Goal: Information Seeking & Learning: Check status

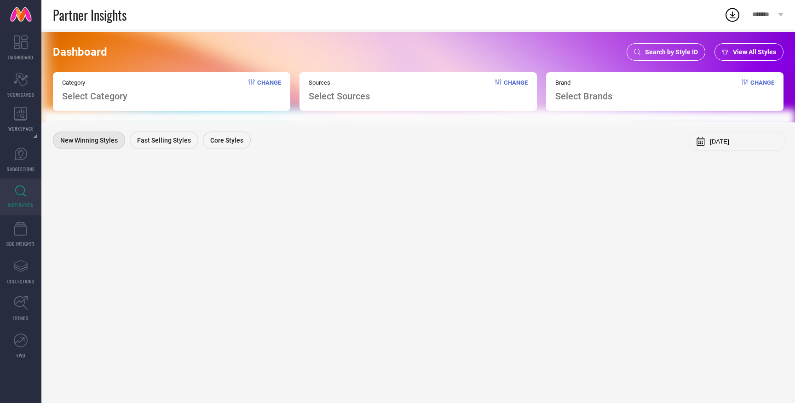
click at [97, 99] on span "Select Category" at bounding box center [94, 96] width 65 height 11
click at [681, 49] on span "Search by Style ID" at bounding box center [671, 51] width 53 height 7
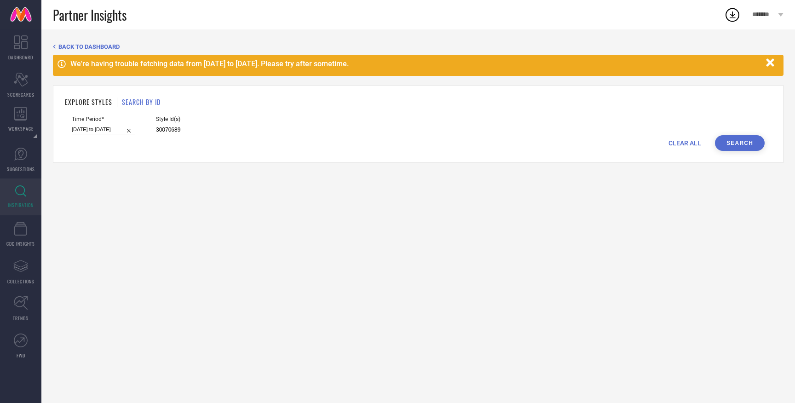
click at [178, 133] on input "30070689" at bounding box center [222, 130] width 133 height 11
drag, startPoint x: 178, startPoint y: 133, endPoint x: 96, endPoint y: 133, distance: 81.9
click at [96, 133] on div "Time Period* 01-03-2025 to 31-05-2025 Style Id(s) 30070689" at bounding box center [418, 125] width 693 height 19
paste input "202507 202507 202507 202507 202507 202507 202507 202506 202507 202507 202507 20…"
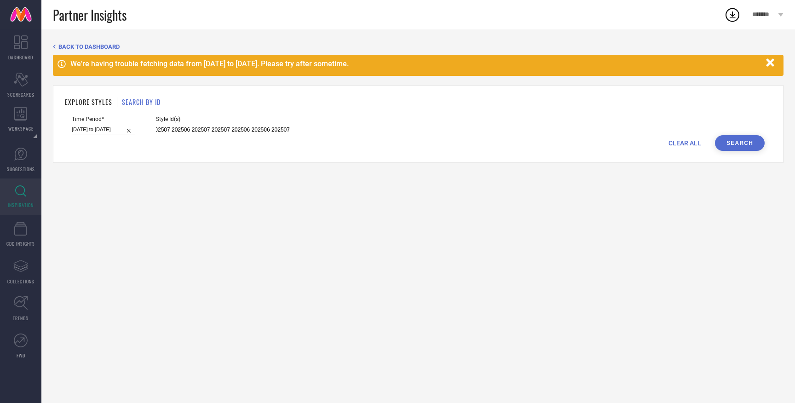
type input "202507 202507 202507 202507 202507 202507 202507 202506 202507 202507 202507 20…"
click at [736, 145] on button "Search" at bounding box center [740, 143] width 50 height 16
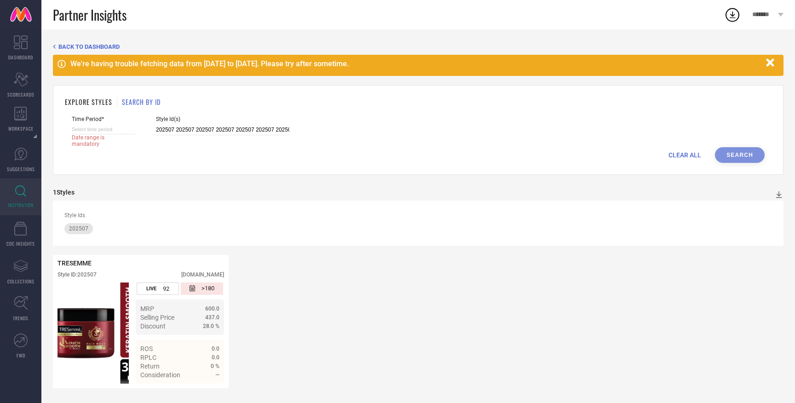
click at [109, 132] on input at bounding box center [103, 130] width 63 height 10
select select "8"
select select "2025"
select select "9"
select select "2025"
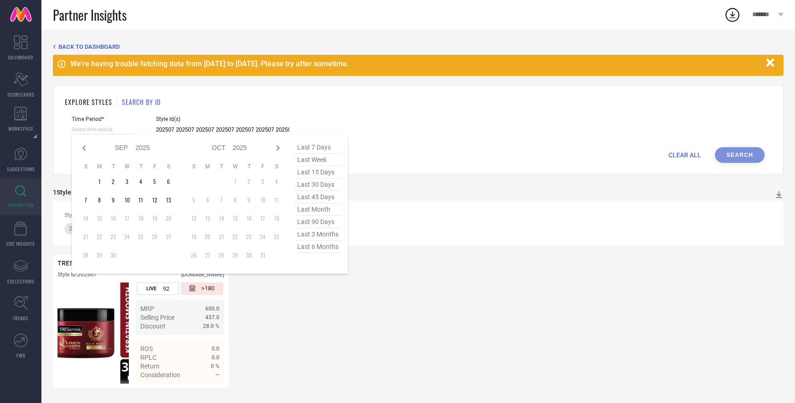
click at [323, 222] on span "last 90 days" at bounding box center [318, 222] width 46 height 12
type input "16-06-2025 to 13-09-2025"
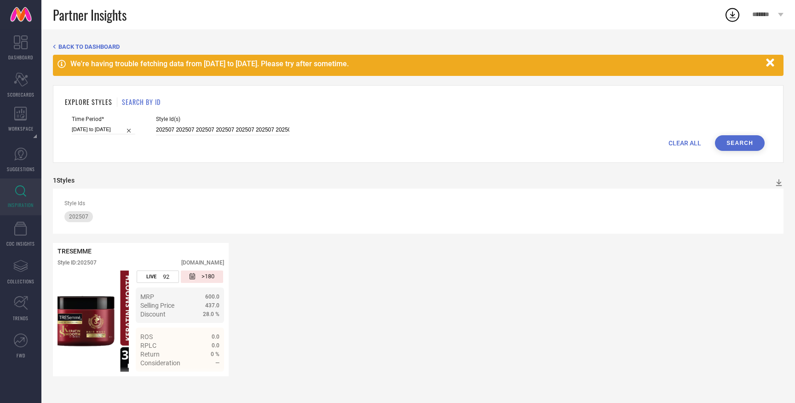
click at [735, 143] on button "Search" at bounding box center [740, 143] width 50 height 16
click at [179, 127] on input "202507 202507 202507 202507 202507 202507 202507 202506 202507 202507 202507 20…" at bounding box center [222, 130] width 133 height 11
paste input "202507 202507 202507 202507 202507 202507 202507 202506 202507 202507 202507 20…"
type input "202507 202507 202507 202507 202507 202507 202507 202506 202507 202507 202507 20…"
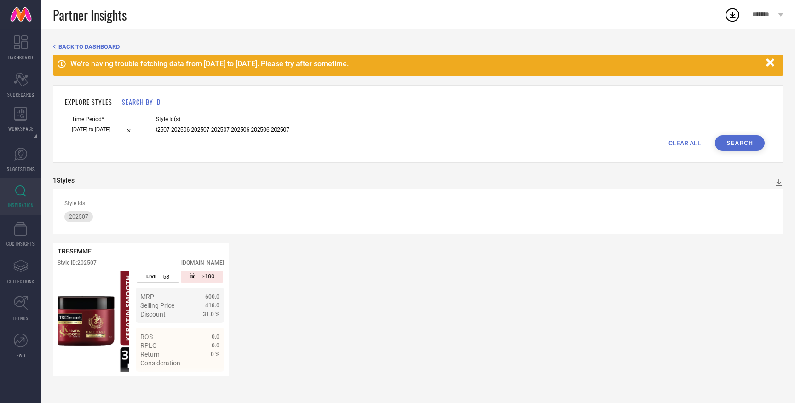
drag, startPoint x: 181, startPoint y: 132, endPoint x: 285, endPoint y: 131, distance: 103.5
click at [285, 131] on div "Time Period* 16-06-2025 to 13-09-2025 Style Id(s)" at bounding box center [418, 125] width 693 height 19
click at [193, 131] on input "202507 202507 202507 202507 202507 202507 202507 202506 202507 202507 202507 20…" at bounding box center [222, 130] width 133 height 11
click at [180, 130] on input "202507 202507 202507 202507 202507 202507 202507 202506 202507 202507 202507 20…" at bounding box center [222, 130] width 133 height 11
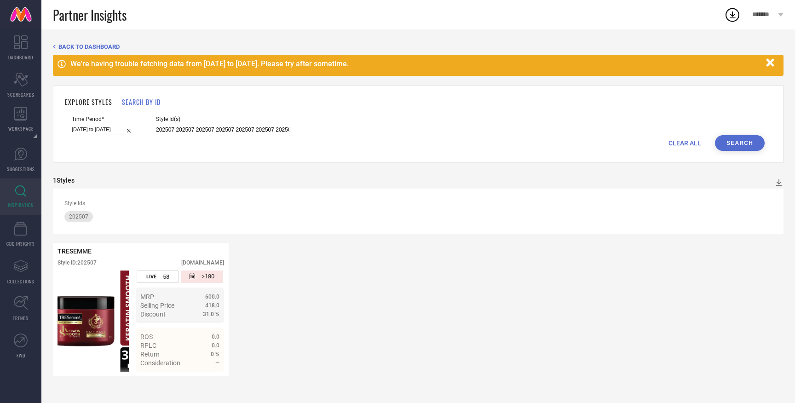
click at [690, 143] on span "CLEAR ALL" at bounding box center [684, 142] width 33 height 7
click at [101, 133] on input at bounding box center [103, 130] width 63 height 10
select select "8"
select select "2025"
select select "9"
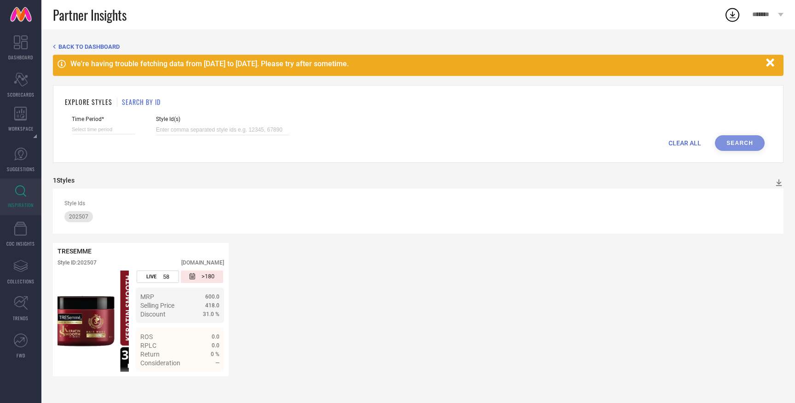
select select "2025"
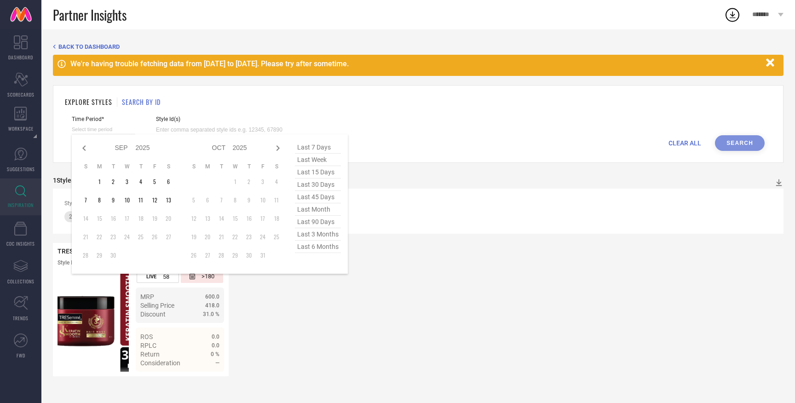
click at [322, 224] on span "last 90 days" at bounding box center [318, 222] width 46 height 12
type input "16-06-2025 to 13-09-2025"
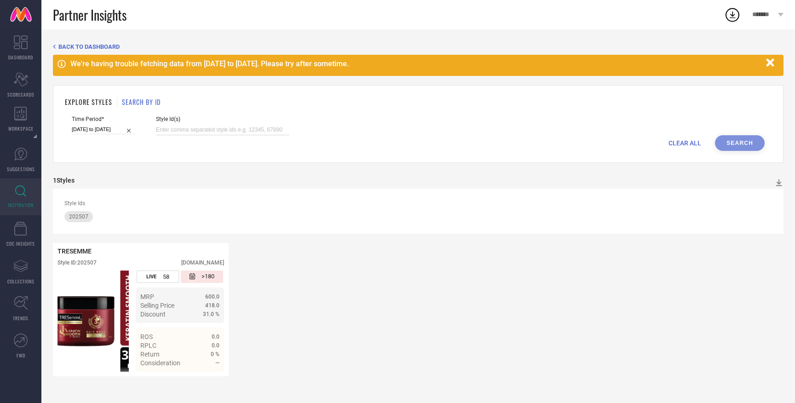
click at [224, 133] on input at bounding box center [222, 130] width 133 height 11
type input "19418940 14793024 32214675 14793026 30863212 15253354 30863189 16696296 3075459…"
click at [748, 142] on button "Search" at bounding box center [740, 143] width 50 height 16
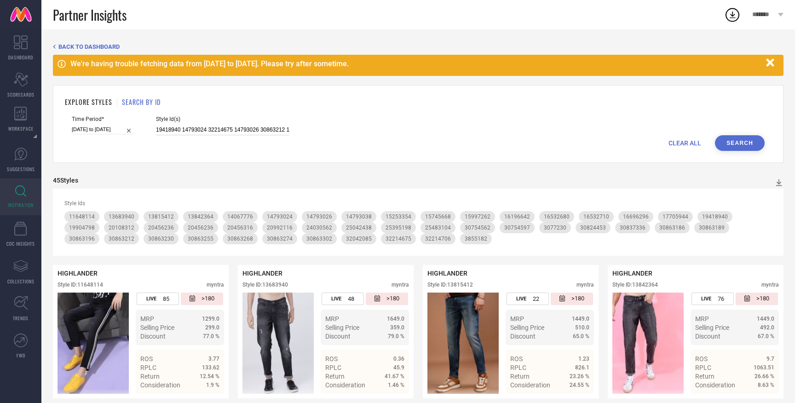
click at [186, 129] on input "19418940 14793024 32214675 14793026 30863212 15253354 30863189 16696296 3075459…" at bounding box center [222, 130] width 133 height 11
click at [202, 128] on input at bounding box center [222, 130] width 133 height 11
paste input "32591567 31722588 32026577 32591881 32026533 31842678 32495643 33008886 3138676…"
type input "32591567 31722588 32026577 32591881 32026533 31842678 32495643 33008886 3138676…"
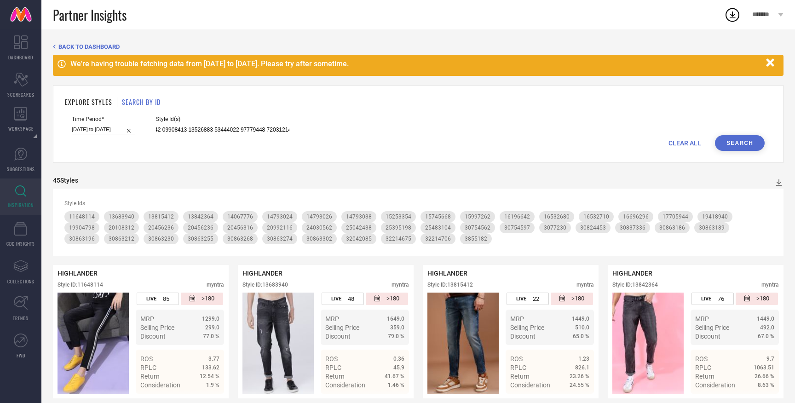
scroll to position [0, 0]
click at [741, 144] on button "Search" at bounding box center [740, 143] width 50 height 16
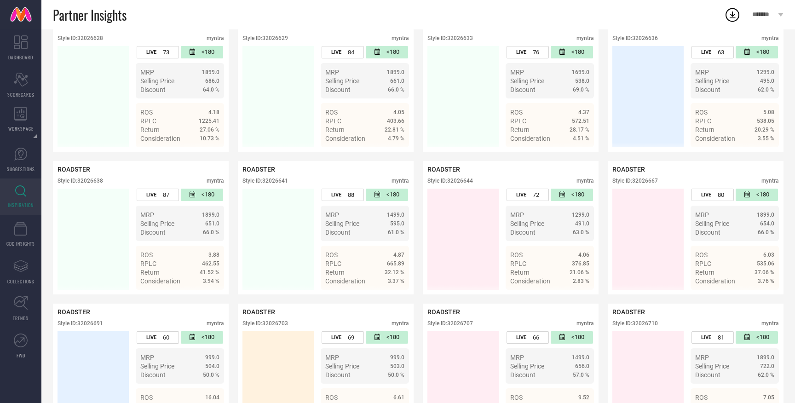
scroll to position [1684, 0]
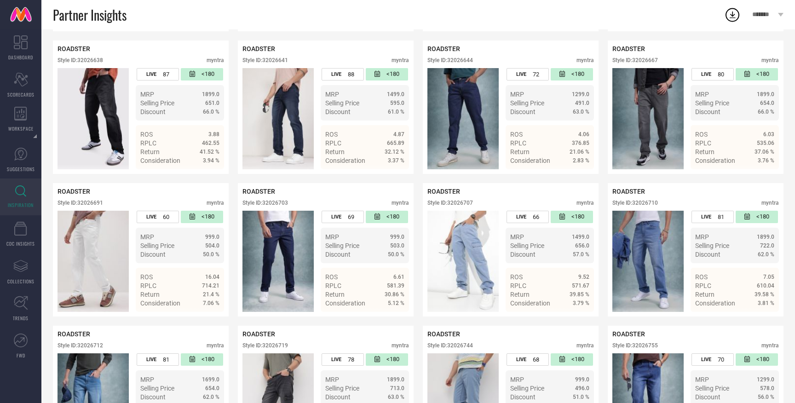
click at [535, 22] on div "Partner Insights" at bounding box center [388, 14] width 671 height 29
click at [24, 8] on link at bounding box center [20, 14] width 41 height 29
